Goal: Transaction & Acquisition: Purchase product/service

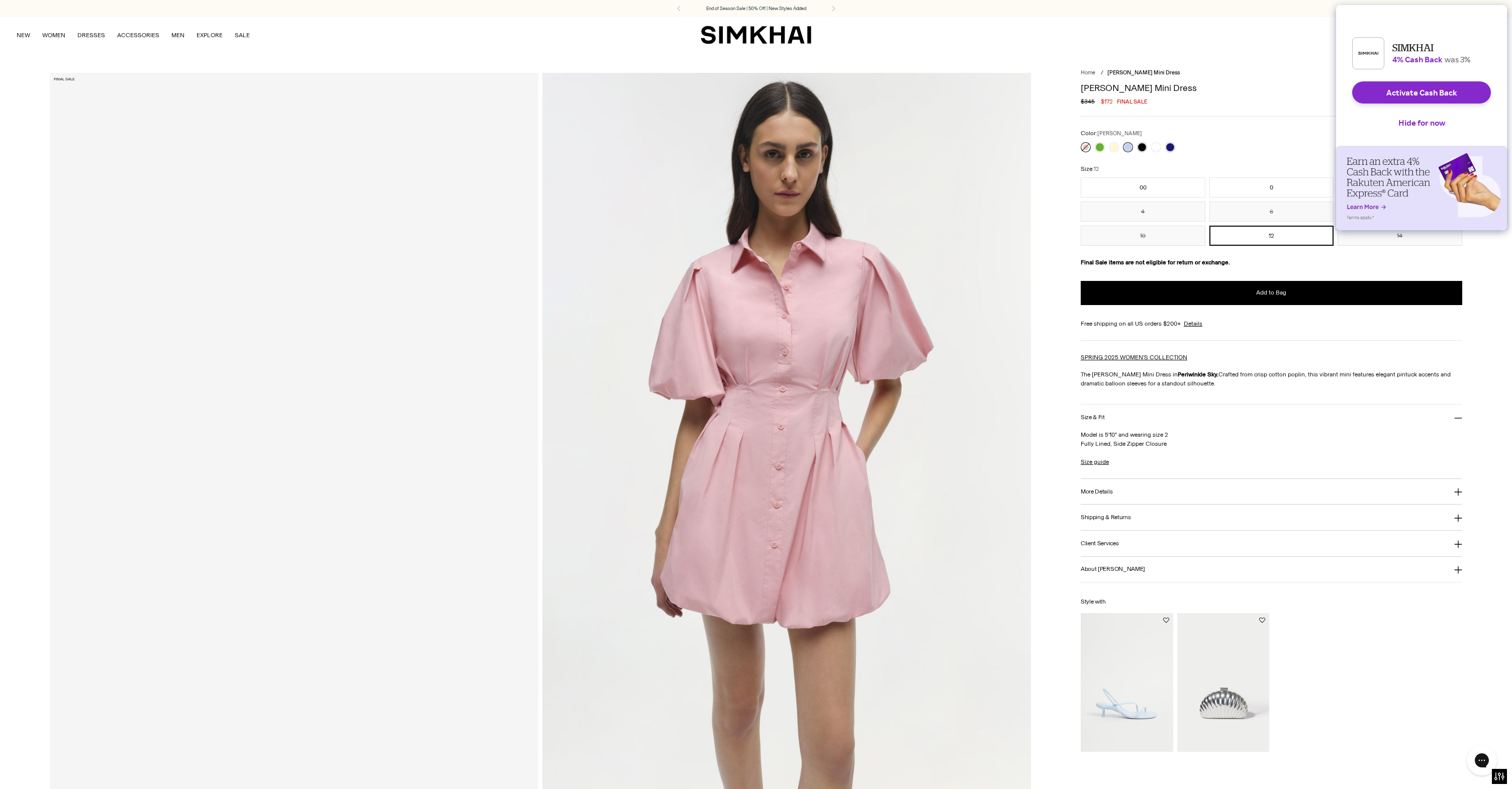
click at [1084, 146] on link at bounding box center [1085, 147] width 10 height 10
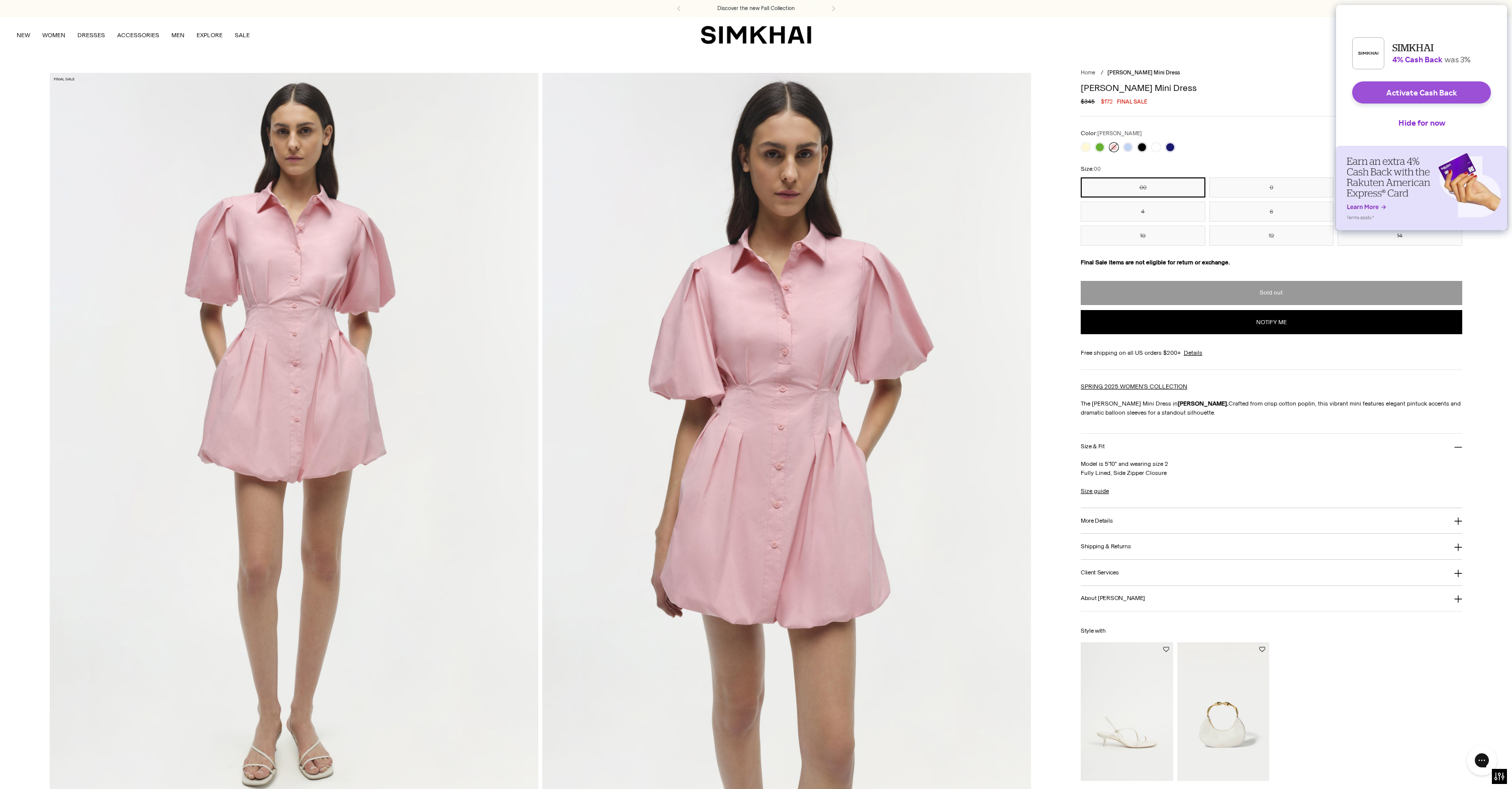
click at [1411, 103] on button "Activate Cash Back" at bounding box center [1421, 93] width 139 height 22
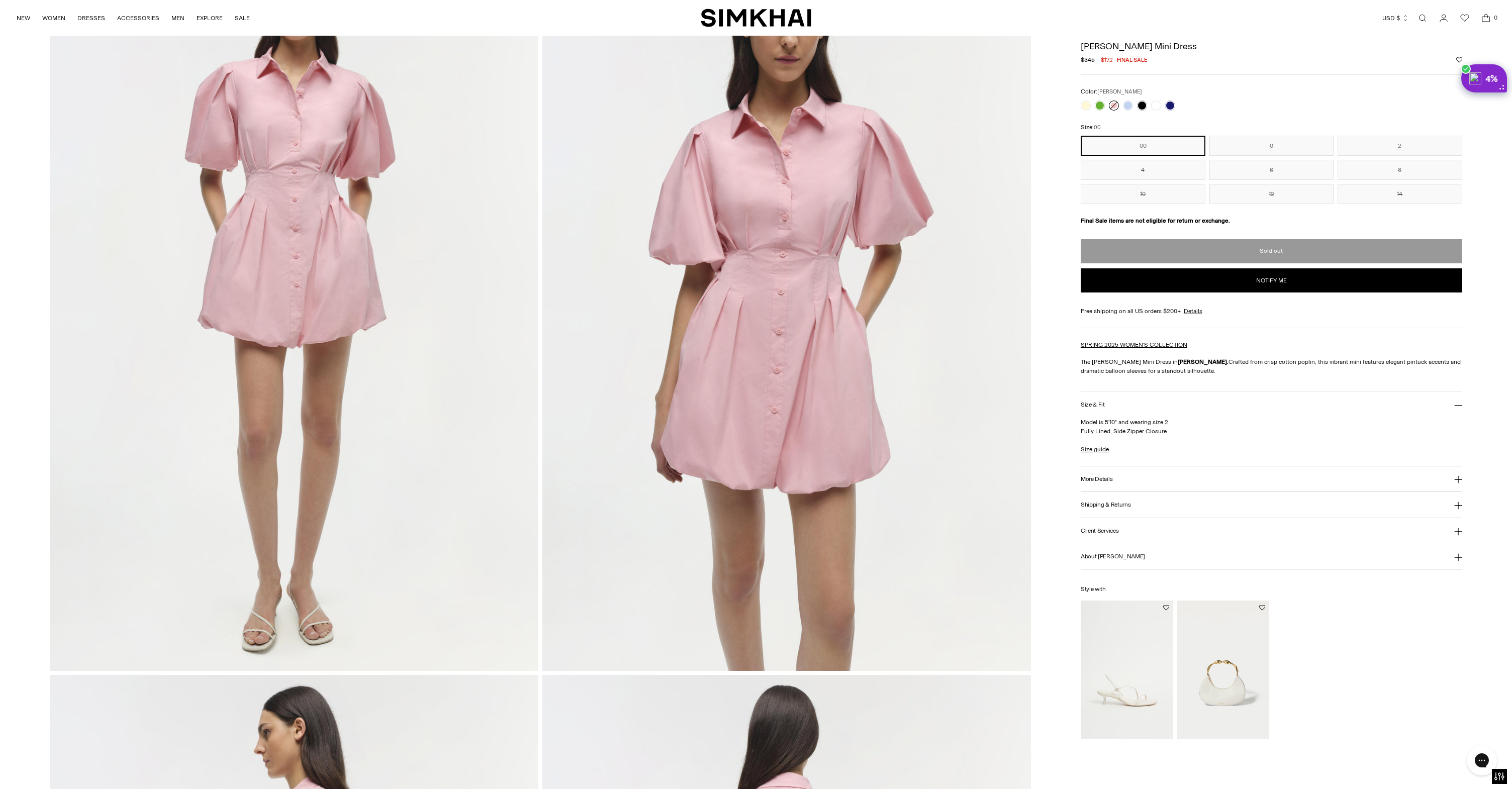
scroll to position [116, 0]
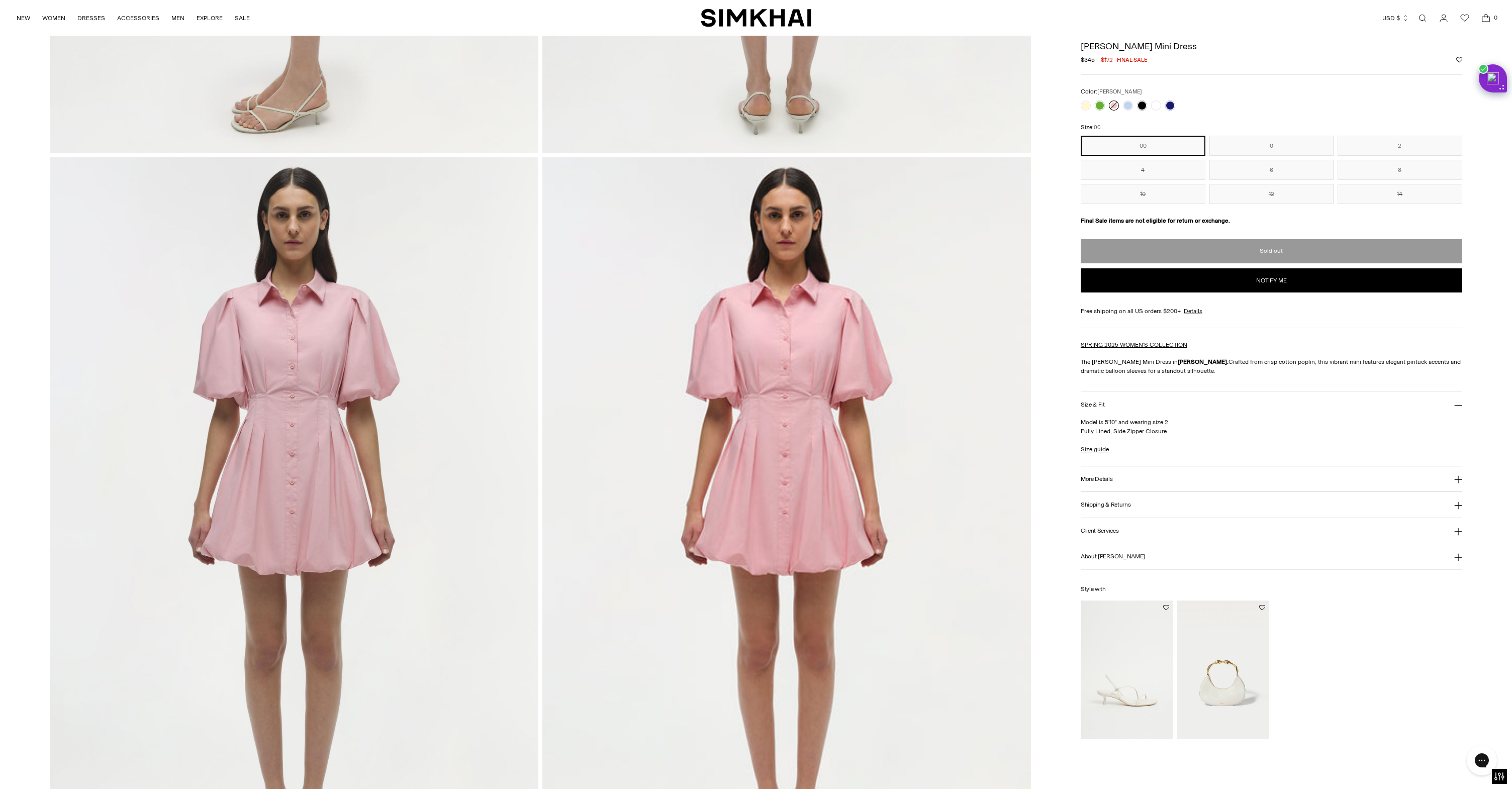
scroll to position [1440, 0]
